Goal: Information Seeking & Learning: Learn about a topic

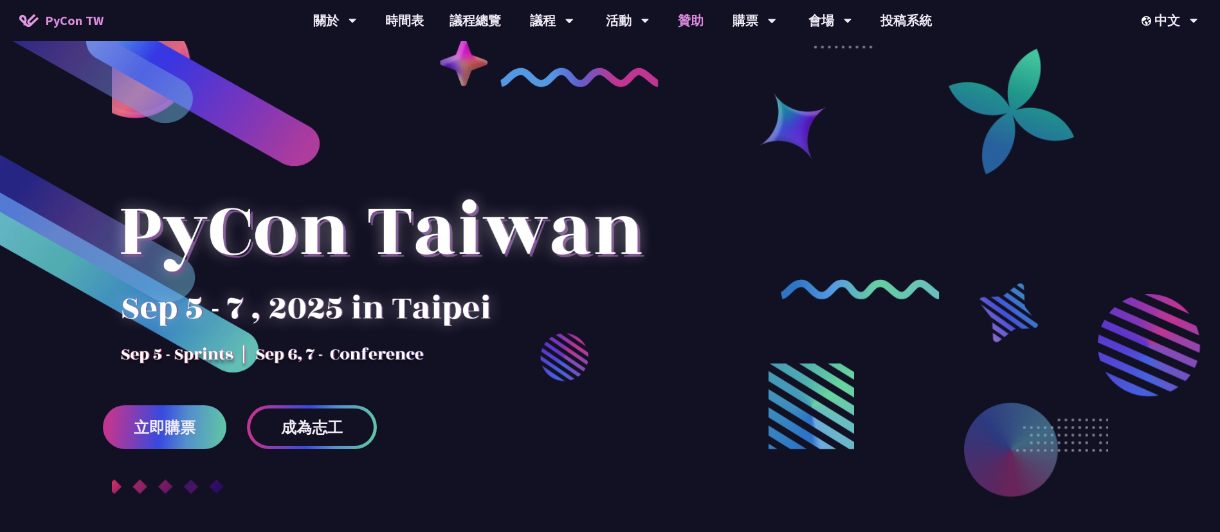
click at [686, 26] on link "贊助" at bounding box center [690, 20] width 51 height 41
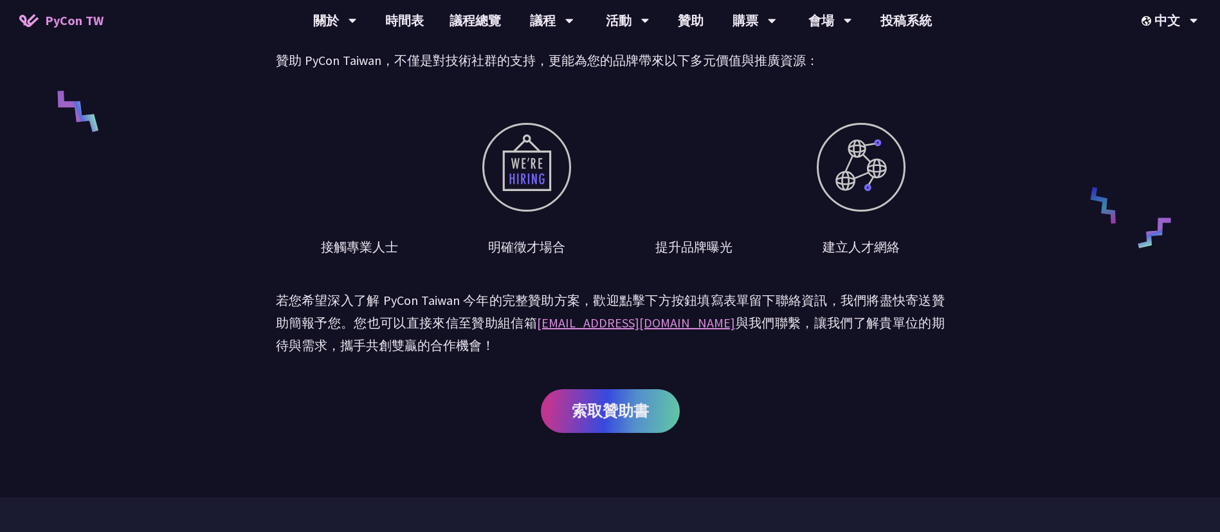
scroll to position [482, 0]
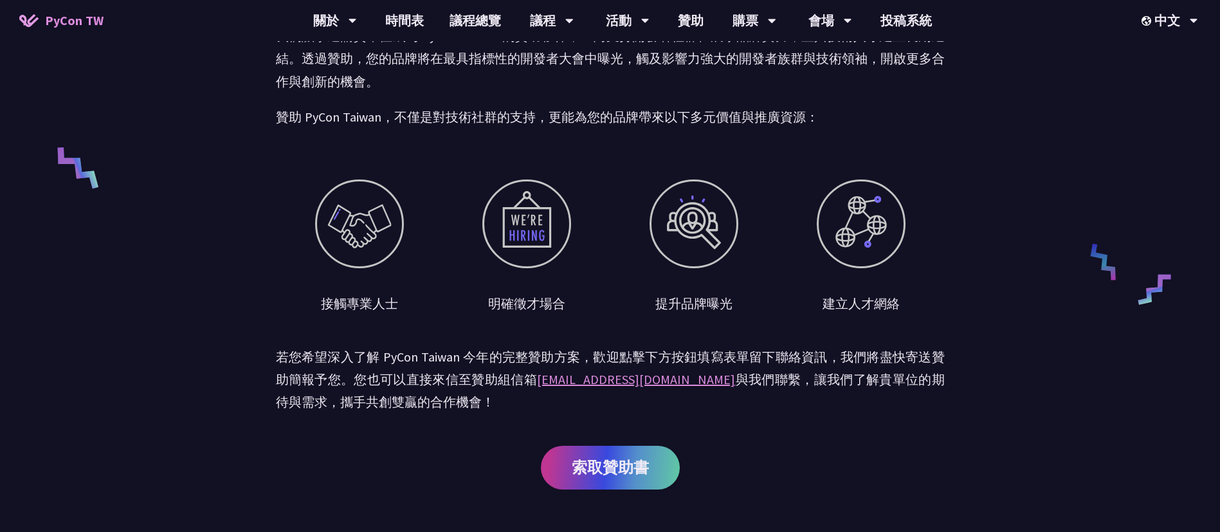
click at [1045, 259] on div "贊助召集令 PyCon [GEOGRAPHIC_DATA] 至今已成功舉辦超過 10 屆年度盛會，每年吸引近千位開發者、工程師與技術領袖共襄盛舉。我們平均每年…" at bounding box center [610, 36] width 1220 height 1036
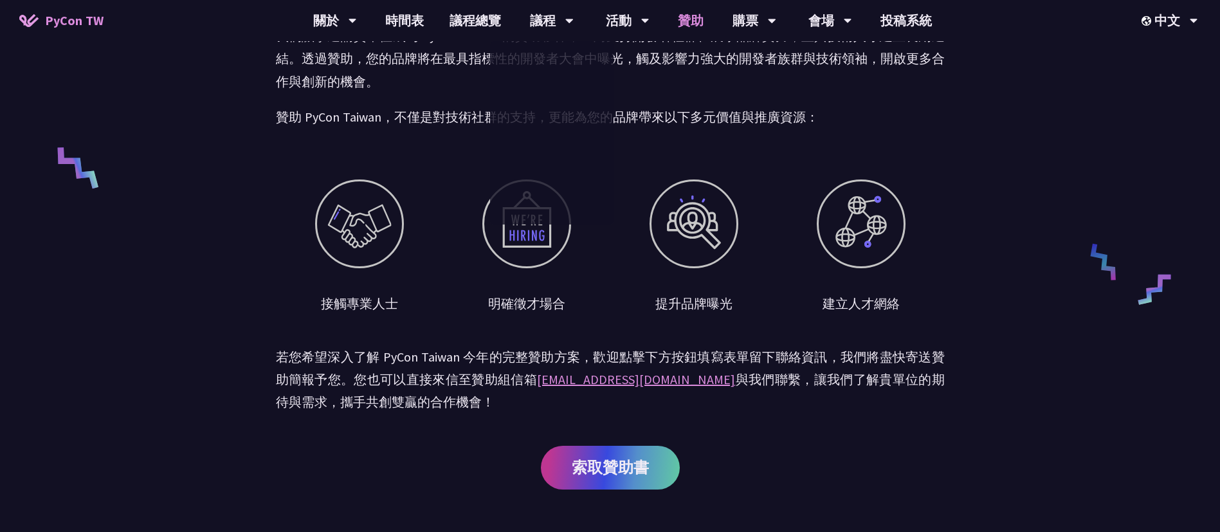
click at [690, 18] on link "贊助" at bounding box center [690, 20] width 51 height 41
click at [693, 24] on link "贊助" at bounding box center [690, 20] width 51 height 41
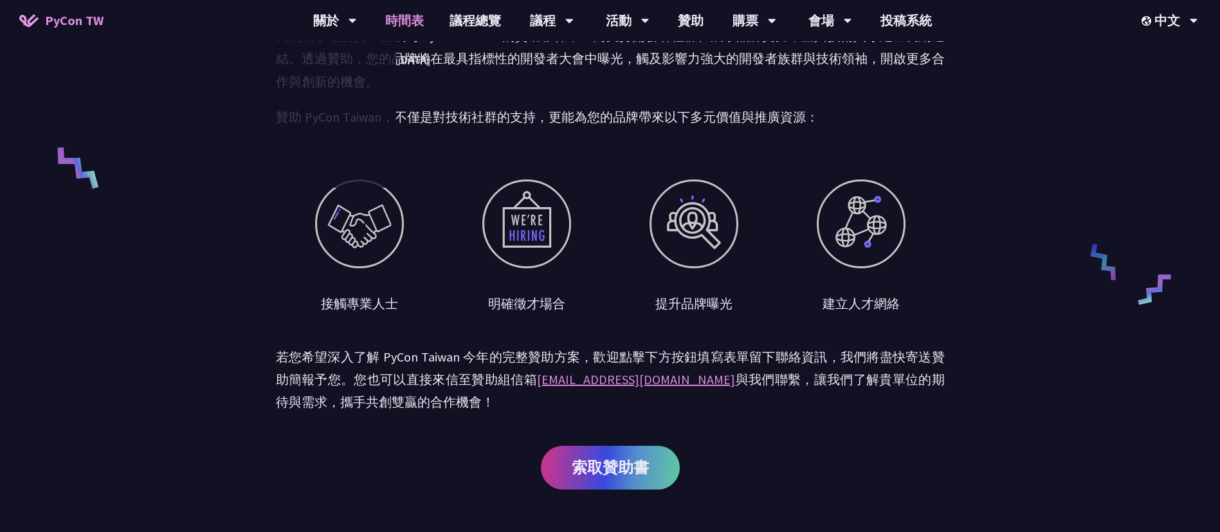
click at [404, 17] on link "時間表" at bounding box center [404, 20] width 64 height 41
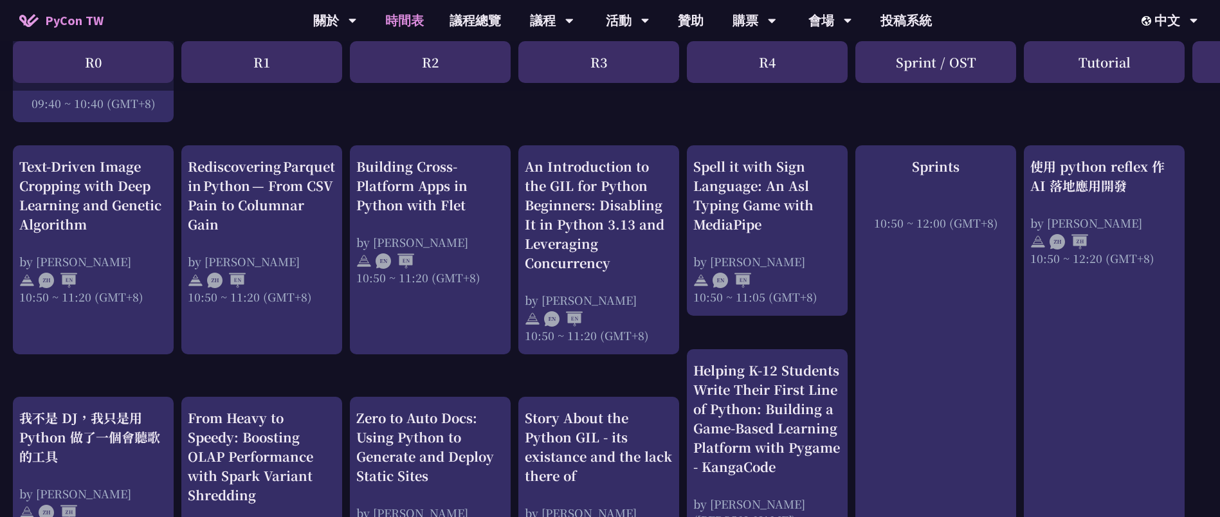
scroll to position [482, 0]
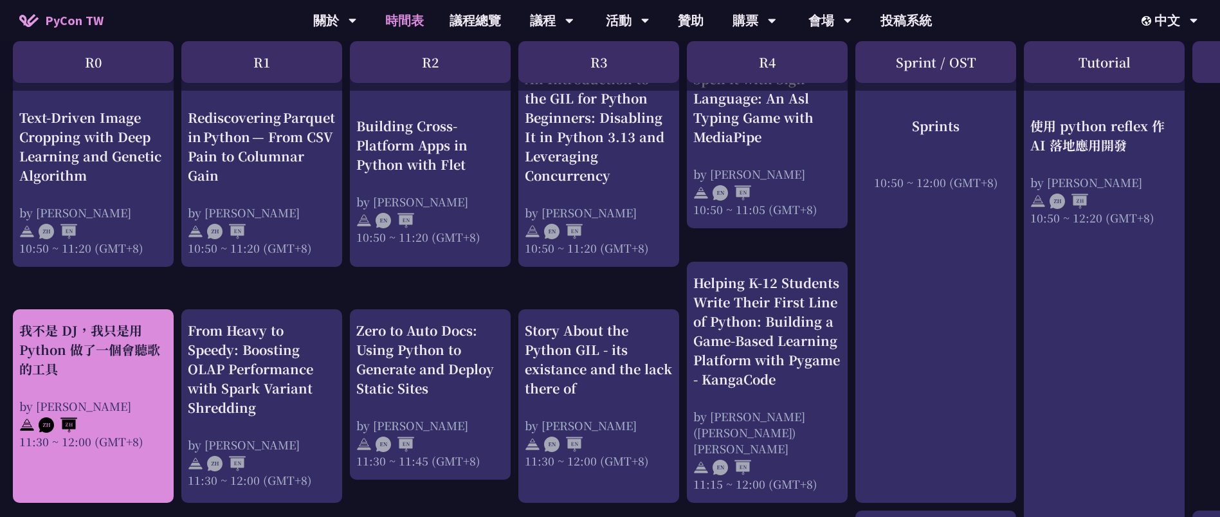
click at [88, 334] on div "我不是 DJ，我只是用 Python 做了一個會聽歌的工具" at bounding box center [93, 350] width 148 height 58
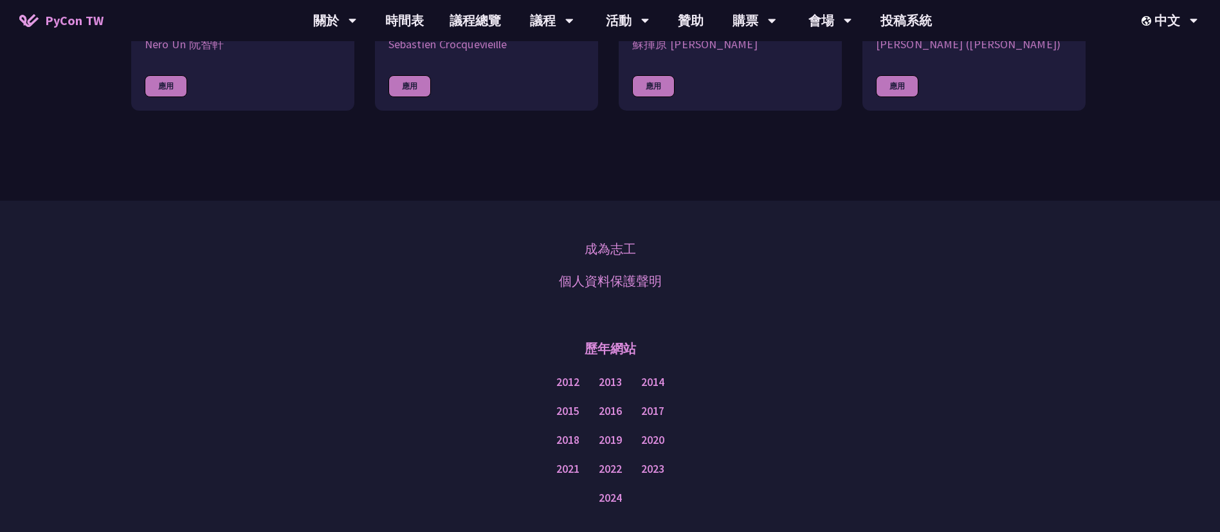
scroll to position [579, 0]
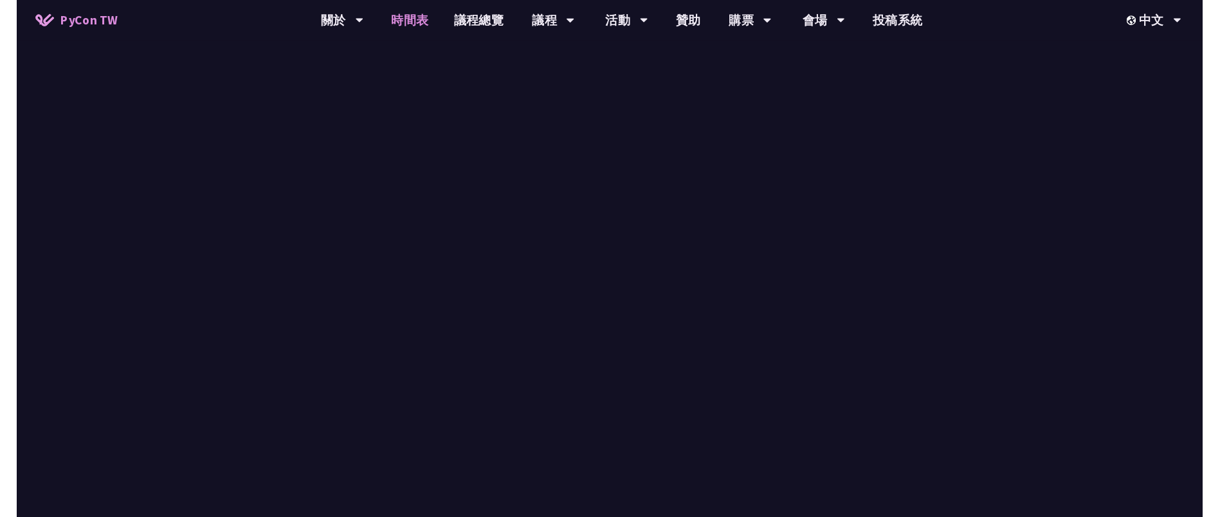
scroll to position [482, 0]
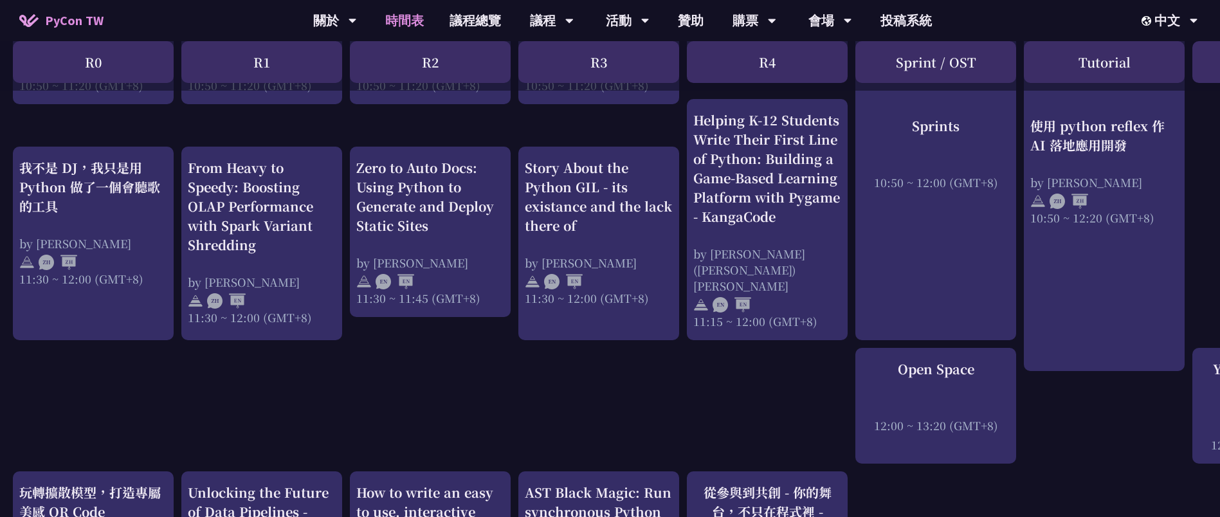
scroll to position [675, 0]
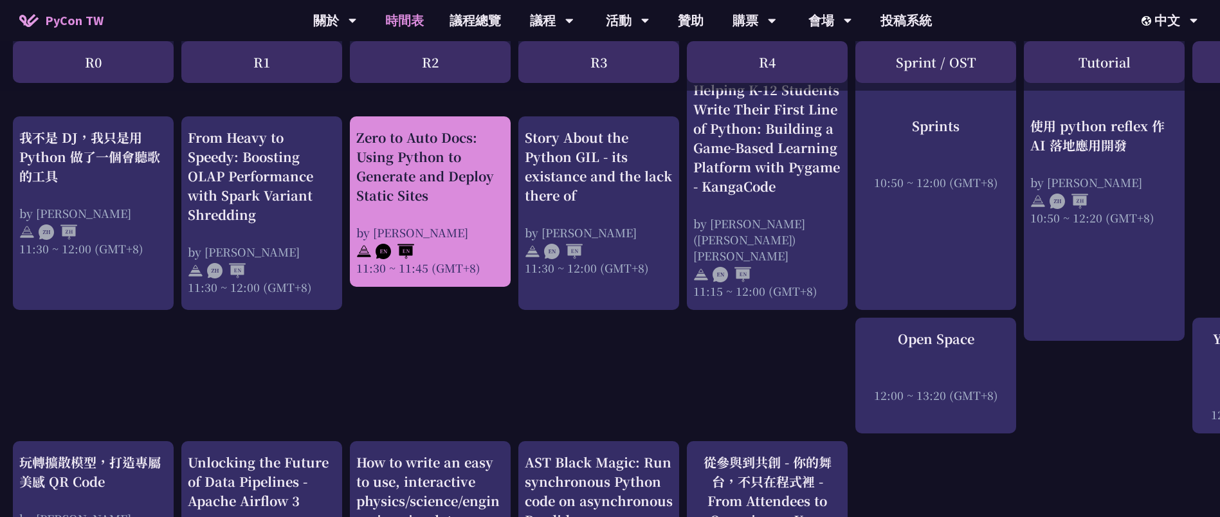
click at [473, 200] on div "Zero to Auto Docs: Using Python to Generate and Deploy Static Sites by [PERSON_…" at bounding box center [430, 202] width 148 height 148
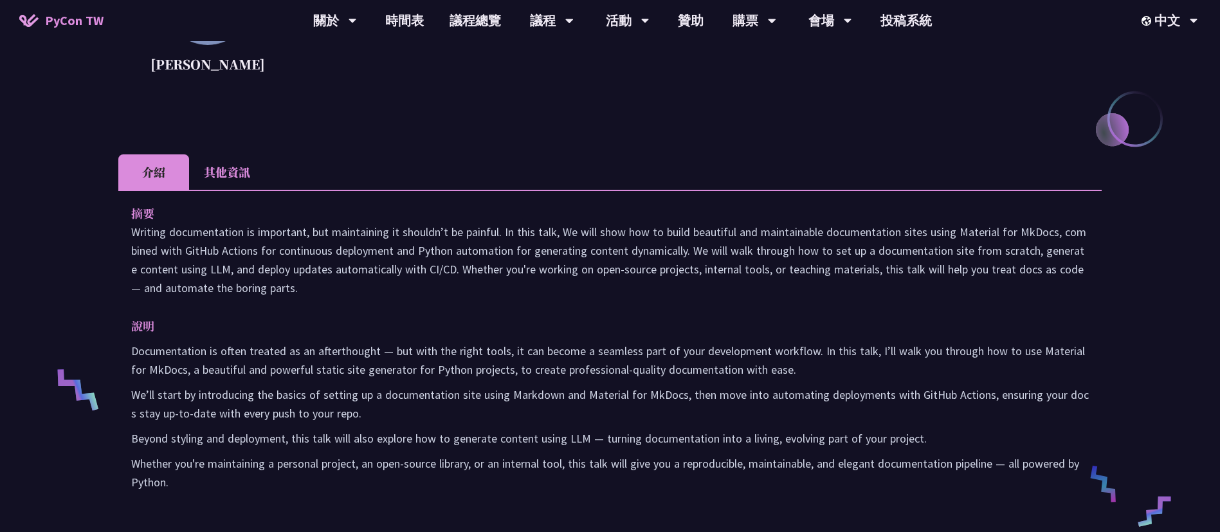
scroll to position [289, 0]
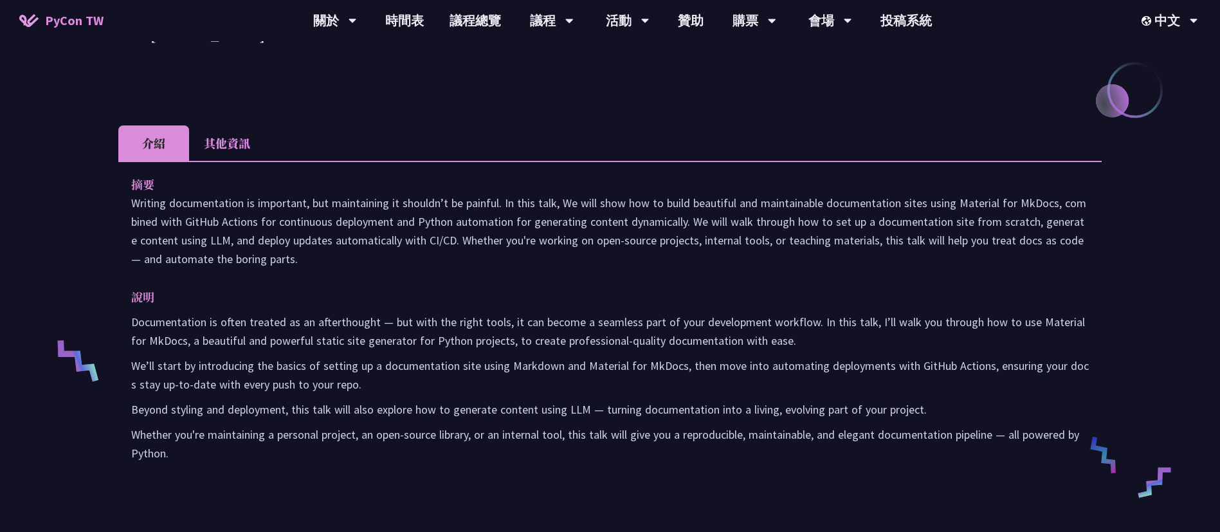
drag, startPoint x: 136, startPoint y: 185, endPoint x: 578, endPoint y: 452, distance: 515.5
click at [578, 452] on div "摘要 Writing documentation is important, but maintaining it shouldn’t be painful.…" at bounding box center [610, 328] width 984 height 334
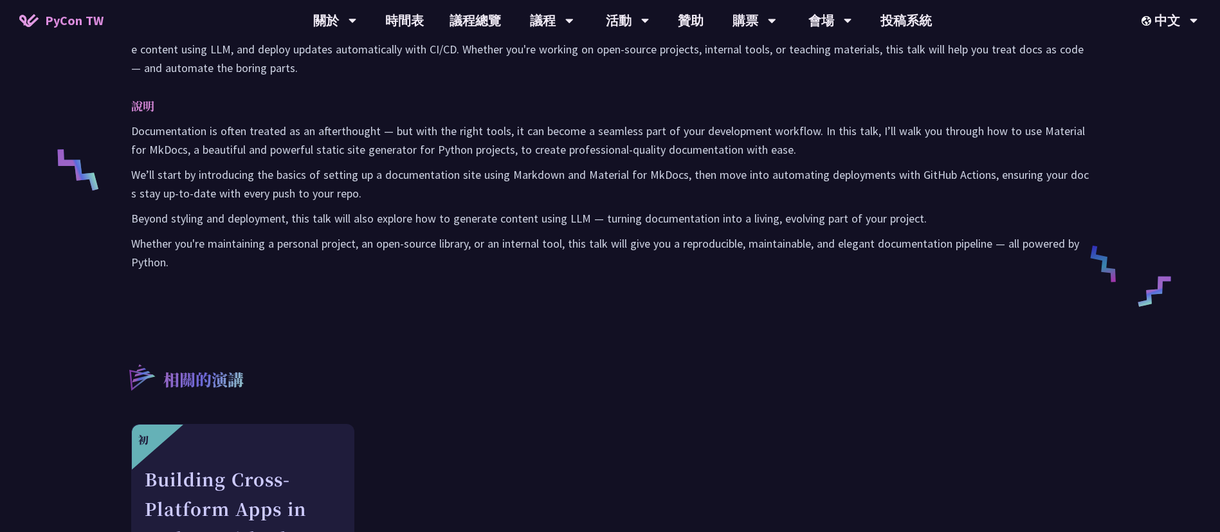
scroll to position [482, 0]
copy div "lo Ipsumdo sitametconsec ad elitseddo, eiu temporincid ut laboree’d ma aliquae.…"
click at [606, 280] on div "摘要 Writing documentation is important, but maintaining it shouldn’t be painful.…" at bounding box center [610, 135] width 984 height 334
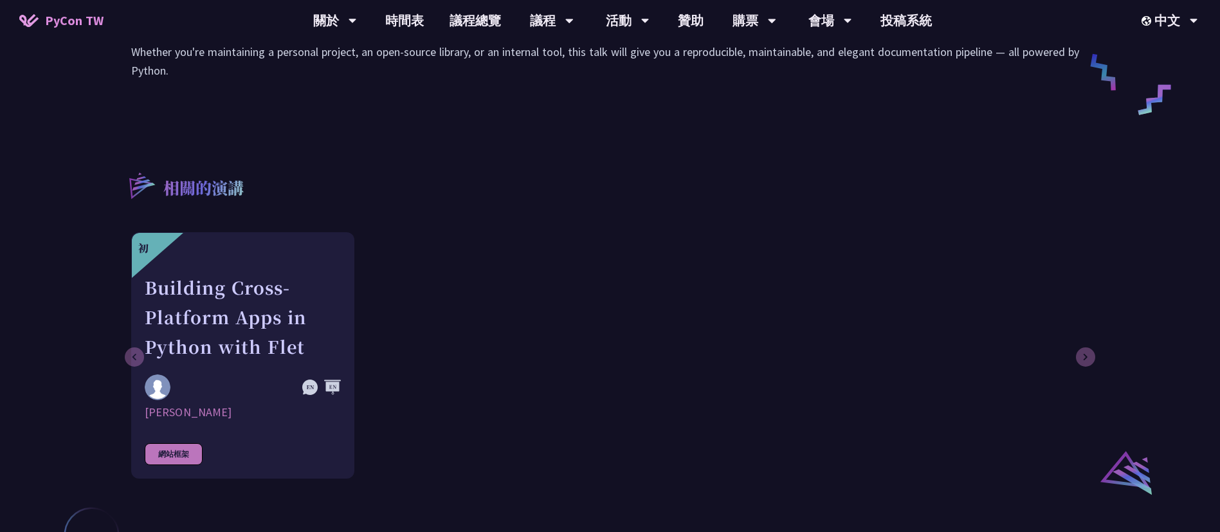
scroll to position [479, 0]
